Goal: Information Seeking & Learning: Check status

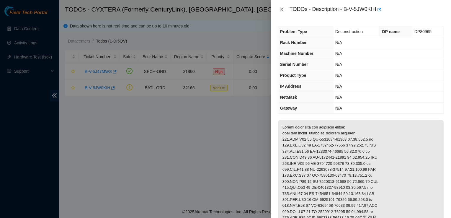
click at [283, 10] on icon "close" at bounding box center [281, 9] width 5 height 5
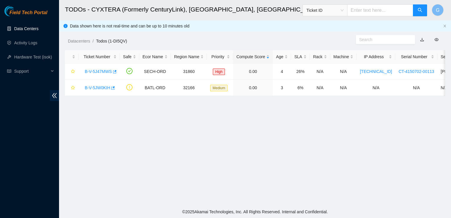
click at [32, 26] on link "Data Centers" at bounding box center [26, 28] width 24 height 5
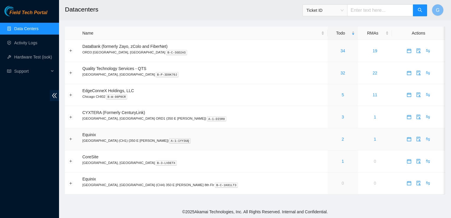
click at [331, 139] on div "2" at bounding box center [343, 139] width 24 height 6
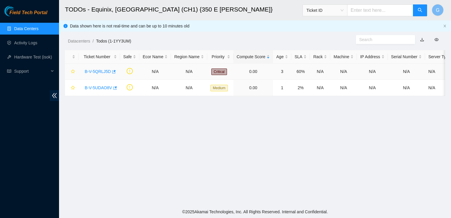
click at [100, 69] on link "B-V-5QRLJ5D" at bounding box center [98, 71] width 26 height 5
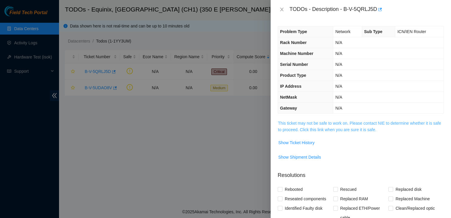
click at [330, 128] on link "This ticket may not be safe to work on. Please contact NIE to determine whether…" at bounding box center [359, 126] width 163 height 11
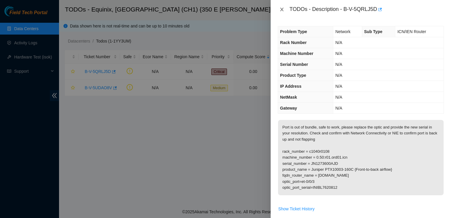
click at [282, 8] on icon "close" at bounding box center [281, 10] width 3 height 4
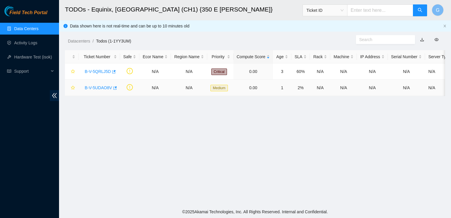
click at [106, 88] on link "B-V-5UDAO8V" at bounding box center [98, 87] width 27 height 5
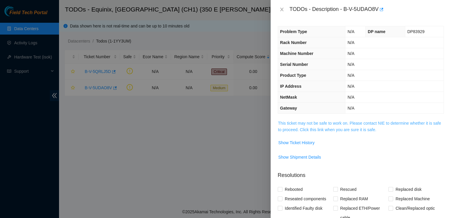
click at [352, 127] on link "This ticket may not be safe to work on. Please contact NIE to determine whether…" at bounding box center [359, 126] width 163 height 11
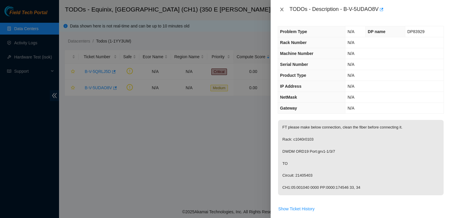
click at [283, 9] on icon "close" at bounding box center [281, 9] width 5 height 5
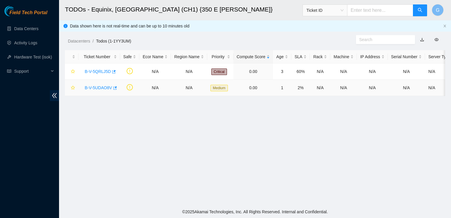
click at [101, 87] on link "B-V-5UDAO8V" at bounding box center [98, 87] width 27 height 5
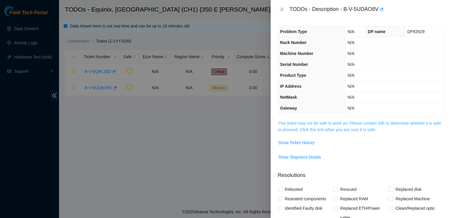
click at [329, 123] on link "This ticket may not be safe to work on. Please contact NIE to determine whether…" at bounding box center [359, 126] width 163 height 11
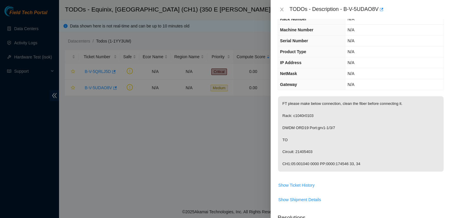
scroll to position [59, 0]
